Goal: Navigation & Orientation: Find specific page/section

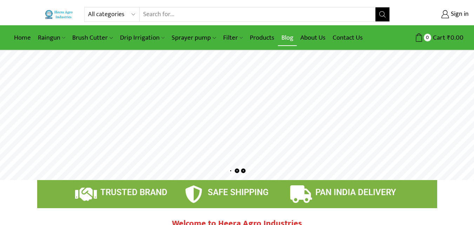
click at [294, 40] on link "Blog" at bounding box center [287, 37] width 19 height 16
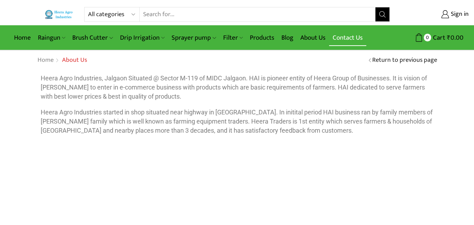
click at [342, 34] on link "Contact Us" at bounding box center [347, 37] width 37 height 16
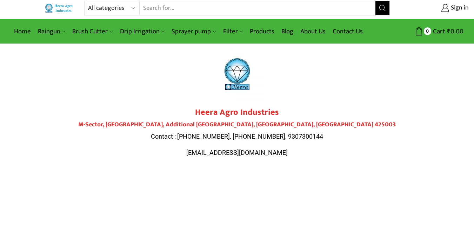
scroll to position [6, 0]
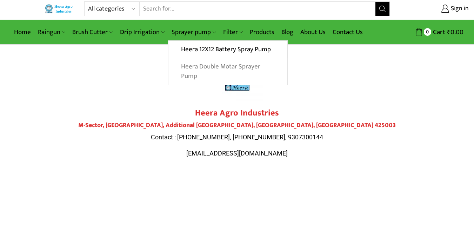
click at [197, 66] on link "Heera Double Motar Sprayer Pump" at bounding box center [227, 71] width 119 height 27
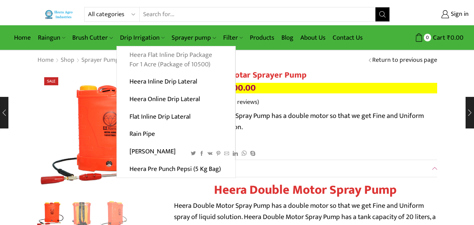
click at [149, 55] on link "Heera Flat Inline Drip Package For 1 Acre (Package of 10500)" at bounding box center [176, 59] width 118 height 27
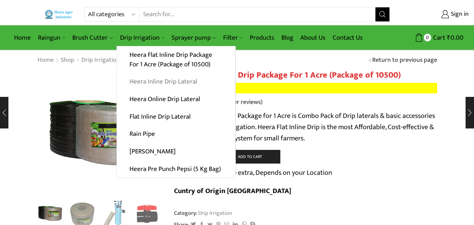
click at [158, 80] on link "Heera Inline Drip Lateral" at bounding box center [176, 82] width 118 height 18
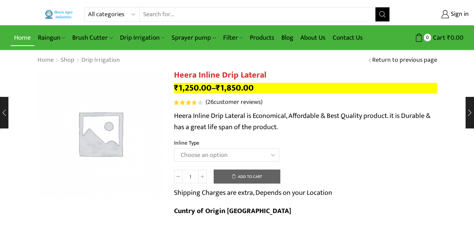
click at [20, 40] on link "Home" at bounding box center [23, 37] width 24 height 16
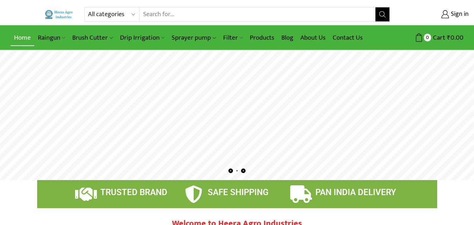
click at [27, 44] on link "Home" at bounding box center [23, 37] width 24 height 16
